Goal: Task Accomplishment & Management: Manage account settings

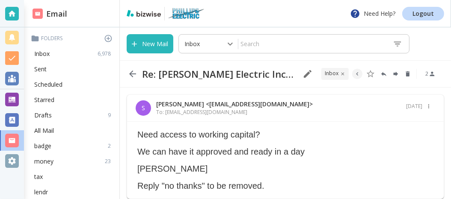
scroll to position [29, 0]
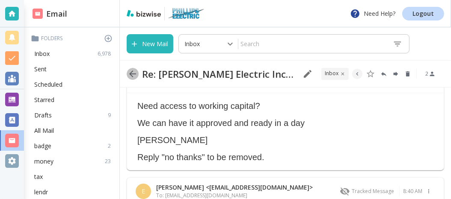
click at [133, 71] on icon "button" at bounding box center [133, 74] width 10 height 10
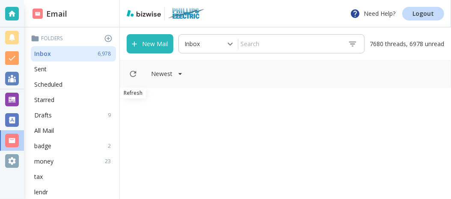
scroll to position [506, 0]
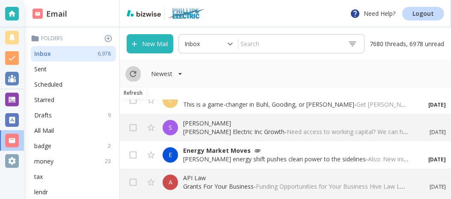
click at [133, 71] on icon "Refresh" at bounding box center [133, 74] width 6 height 6
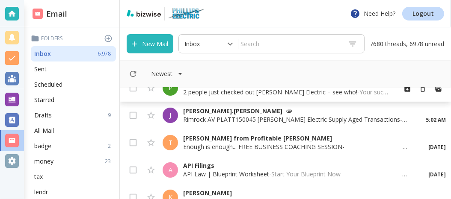
scroll to position [0, 0]
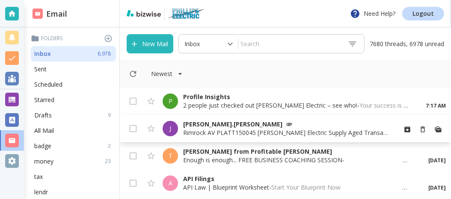
click at [217, 125] on p "[PERSON_NAME].[PERSON_NAME]" at bounding box center [286, 124] width 206 height 9
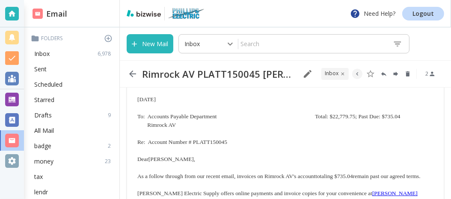
scroll to position [92, 0]
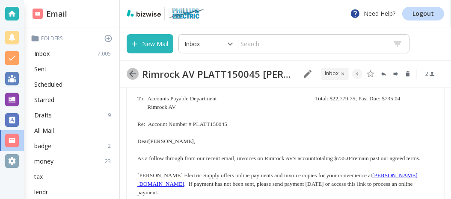
click at [133, 74] on icon "button" at bounding box center [132, 74] width 7 height 7
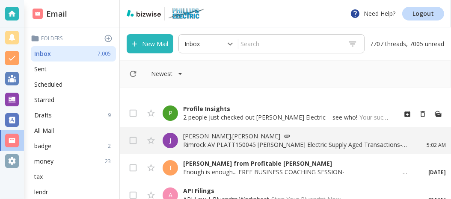
scroll to position [46, 0]
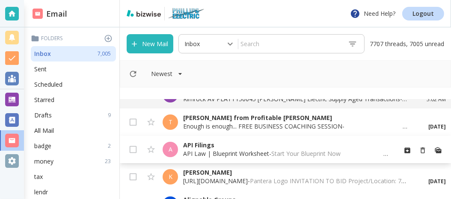
click at [191, 148] on p "API Filings" at bounding box center [286, 145] width 206 height 9
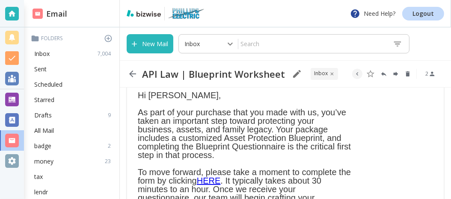
scroll to position [46, 0]
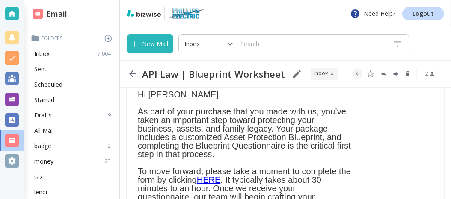
click at [132, 74] on icon "button" at bounding box center [132, 74] width 7 height 7
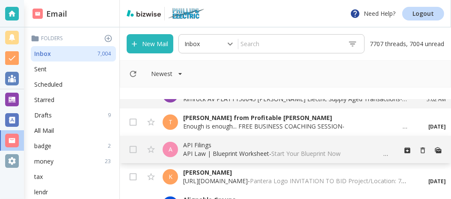
scroll to position [92, 0]
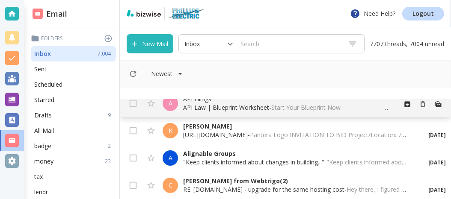
click at [171, 144] on div "K [PERSON_NAME] [URL][DOMAIN_NAME] - Pantera Logo INVITATION TO BID Project/Loc…" at bounding box center [285, 130] width 331 height 27
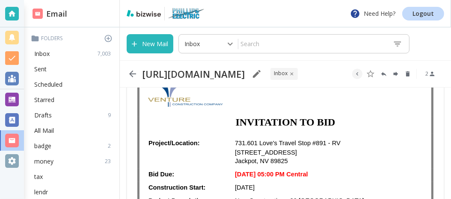
scroll to position [138, 0]
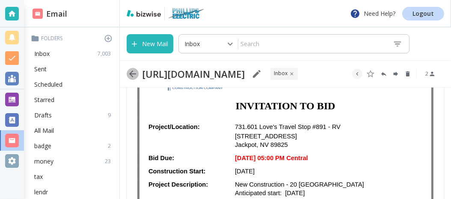
click at [133, 74] on icon "button" at bounding box center [132, 74] width 7 height 7
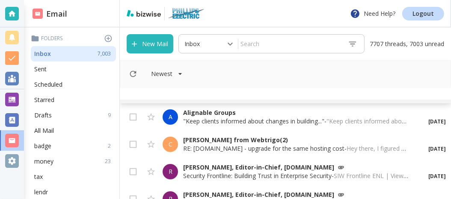
scroll to position [138, 0]
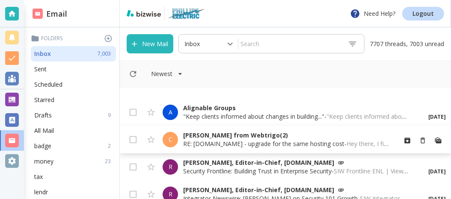
click at [180, 144] on div "C [PERSON_NAME] from Webtrigo (2) RE: [DOMAIN_NAME] - upgrade for the same host…" at bounding box center [285, 139] width 331 height 27
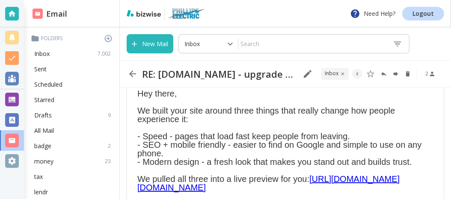
scroll to position [92, 0]
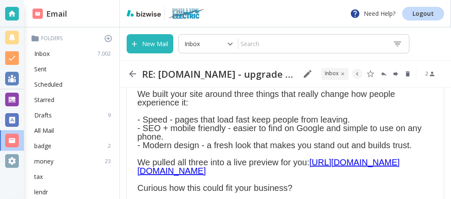
click at [132, 74] on icon "button" at bounding box center [132, 74] width 7 height 7
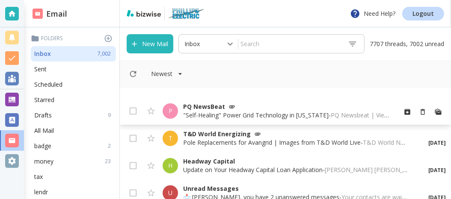
scroll to position [322, 0]
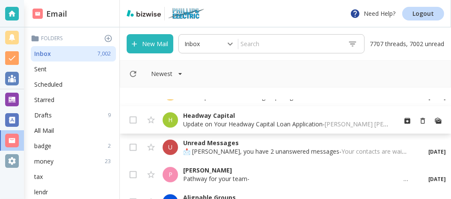
click at [211, 123] on p "Update on Your Headway Capital Loan Application - [PERSON_NAME] [PERSON_NAME] E…" at bounding box center [286, 124] width 206 height 9
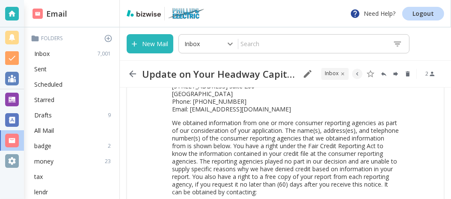
scroll to position [230, 0]
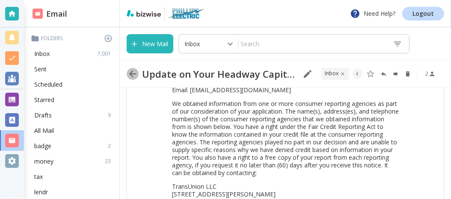
click at [136, 74] on icon "button" at bounding box center [133, 74] width 10 height 10
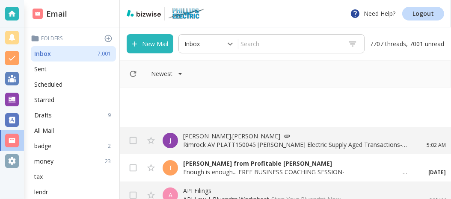
scroll to position [322, 0]
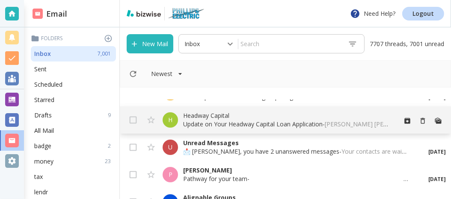
click at [222, 120] on p "Update on Your Headway Capital Loan Application - [PERSON_NAME] [PERSON_NAME] E…" at bounding box center [286, 124] width 206 height 9
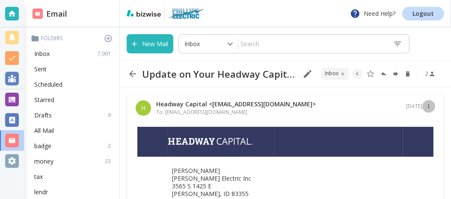
click at [426, 105] on icon "button" at bounding box center [429, 107] width 6 height 6
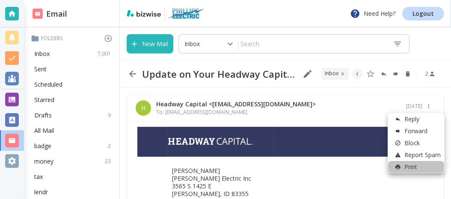
click at [413, 167] on p "Print" at bounding box center [405, 167] width 26 height 9
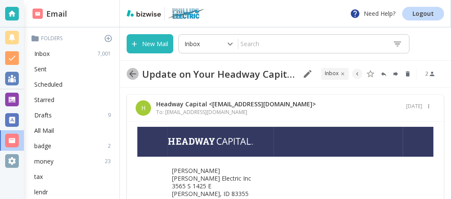
click at [131, 74] on icon "button" at bounding box center [132, 74] width 7 height 7
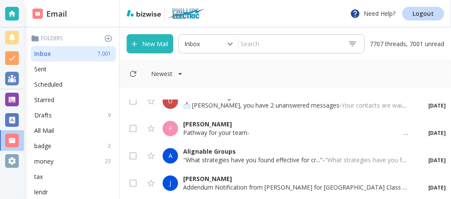
scroll to position [322, 0]
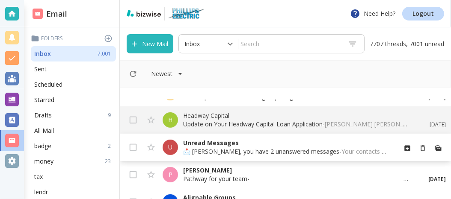
click at [223, 154] on p "📩 [PERSON_NAME], you have 2 unanswered messages - Your contacts are waiting to …" at bounding box center [286, 152] width 206 height 9
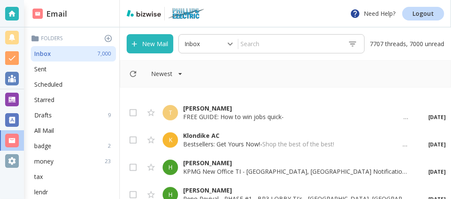
scroll to position [506, 0]
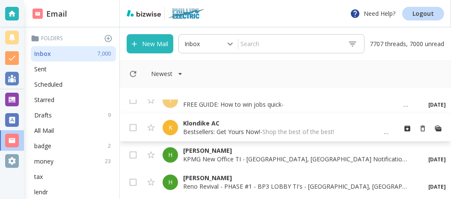
click at [215, 130] on p "Bestsellers: Get Yours Now! - Shop the best of the best! ͏ ͏ ͏ ͏ ͏ ͏ ͏ ͏ ͏ ͏ ͏ …" at bounding box center [286, 132] width 206 height 9
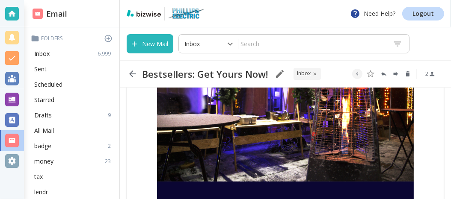
scroll to position [230, 0]
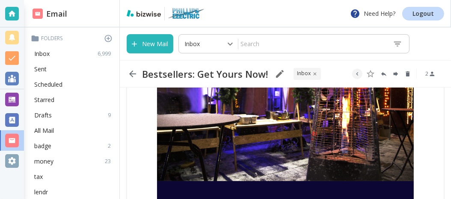
click at [134, 77] on icon "button" at bounding box center [133, 74] width 10 height 10
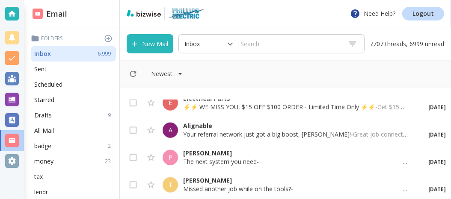
scroll to position [828, 0]
